Goal: Check status

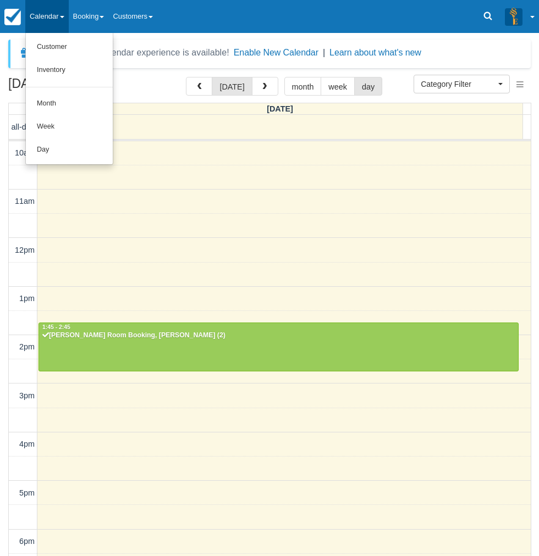
select select
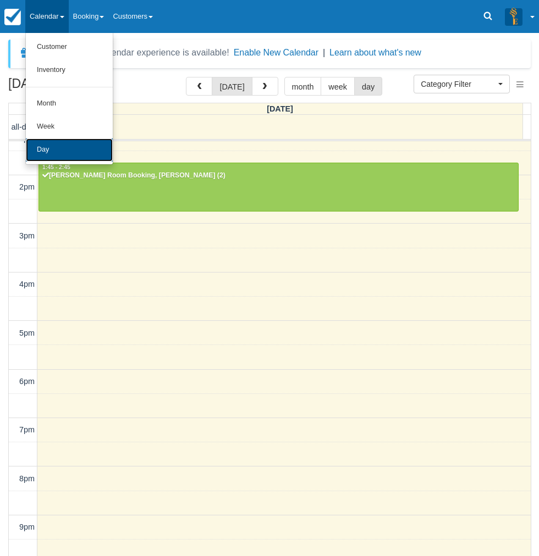
click at [66, 141] on link "Day" at bounding box center [69, 150] width 87 height 23
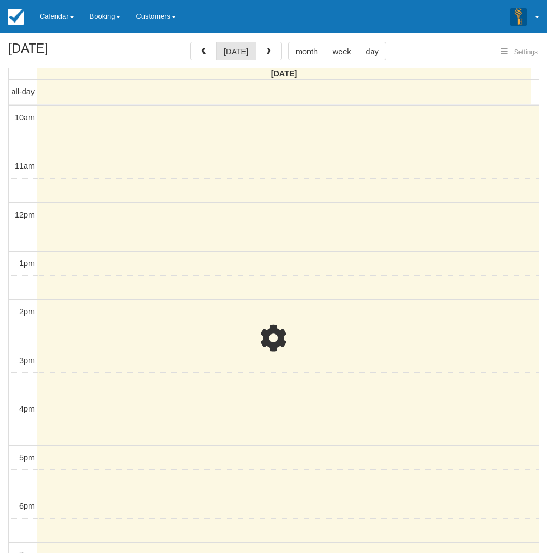
select select
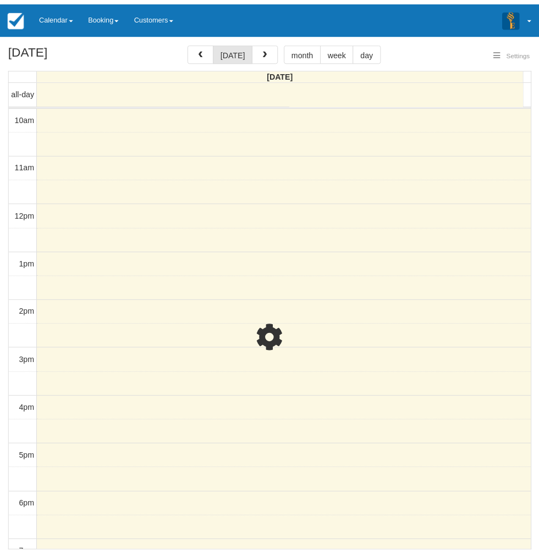
scroll to position [160, 0]
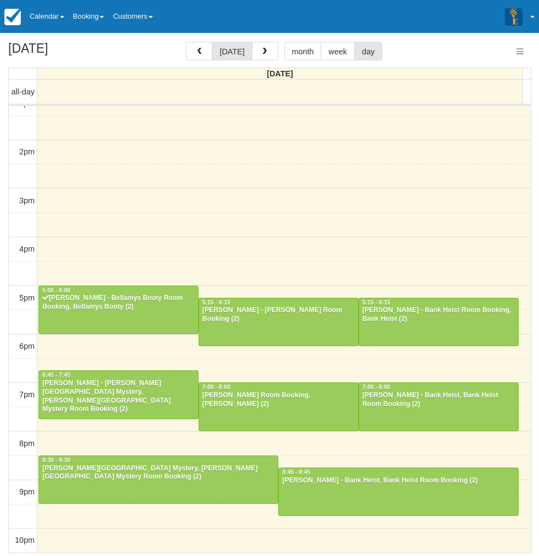
select select
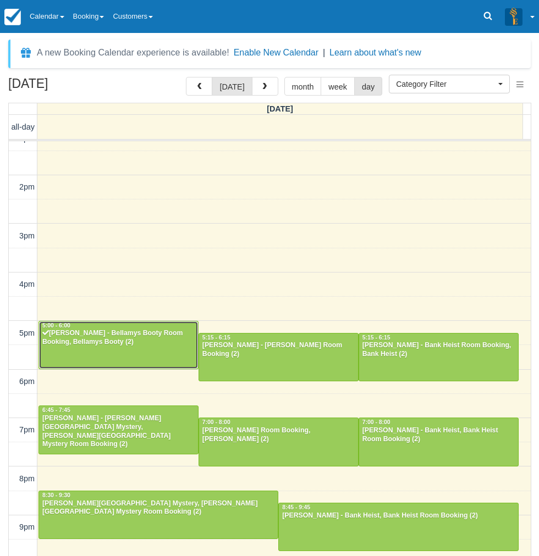
click at [139, 339] on div "Jagoda Bartosik - Bellamys Booty Room Booking, Bellamys Booty (2)" at bounding box center [118, 338] width 153 height 18
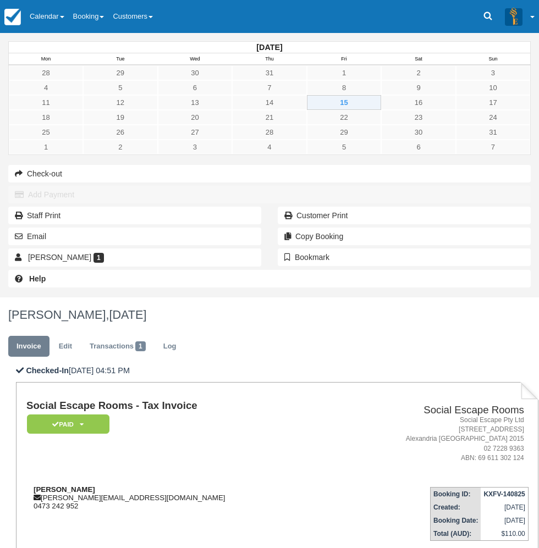
click at [95, 486] on strong "[PERSON_NAME]" at bounding box center [65, 490] width 62 height 8
drag, startPoint x: 184, startPoint y: 223, endPoint x: 205, endPoint y: 223, distance: 20.3
click at [95, 486] on strong "Jagoda Bartosik" at bounding box center [65, 490] width 62 height 8
copy strong "Jagoda Bartosik"
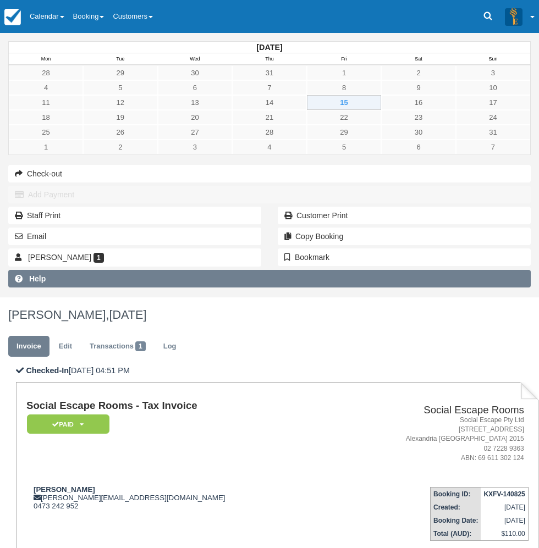
drag, startPoint x: 20, startPoint y: 457, endPoint x: 86, endPoint y: 346, distance: 129.9
click at [20, 297] on div "August 2025 Mon Tue Wed Thu Fri Sat Sun 28 29 30 31 1 2 3 4 5 6 7 8 9 10 11 12 …" at bounding box center [269, 165] width 539 height 264
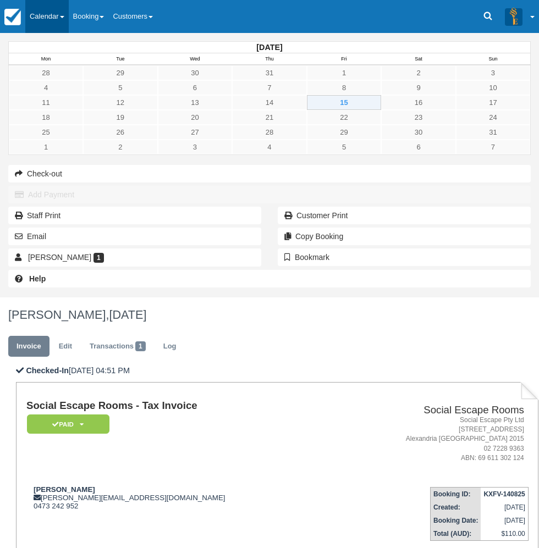
click at [48, 26] on link "Calendar" at bounding box center [46, 16] width 43 height 33
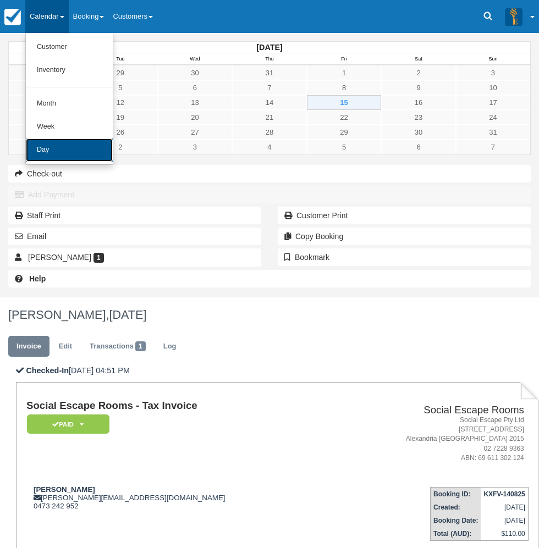
click at [65, 141] on link "Day" at bounding box center [69, 150] width 87 height 23
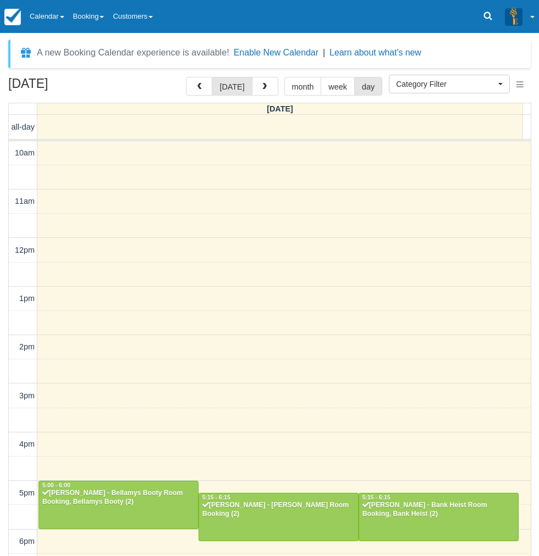
select select
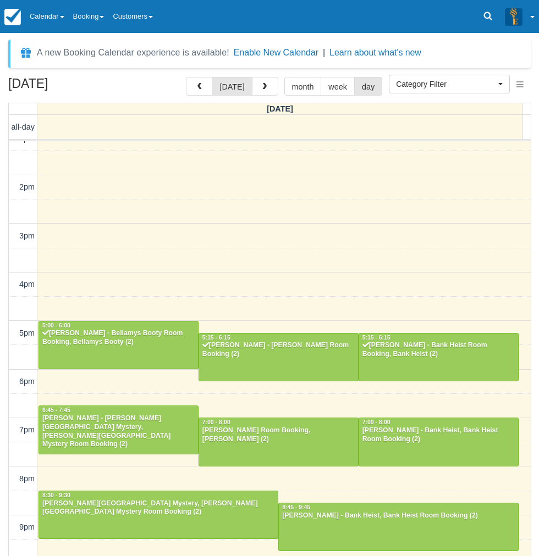
click at [0, 442] on div "August 15, 2025 today month week day Friday all-day 10am 11am 12pm 1pm 2pm 3pm …" at bounding box center [269, 333] width 539 height 512
